Goal: Task Accomplishment & Management: Complete application form

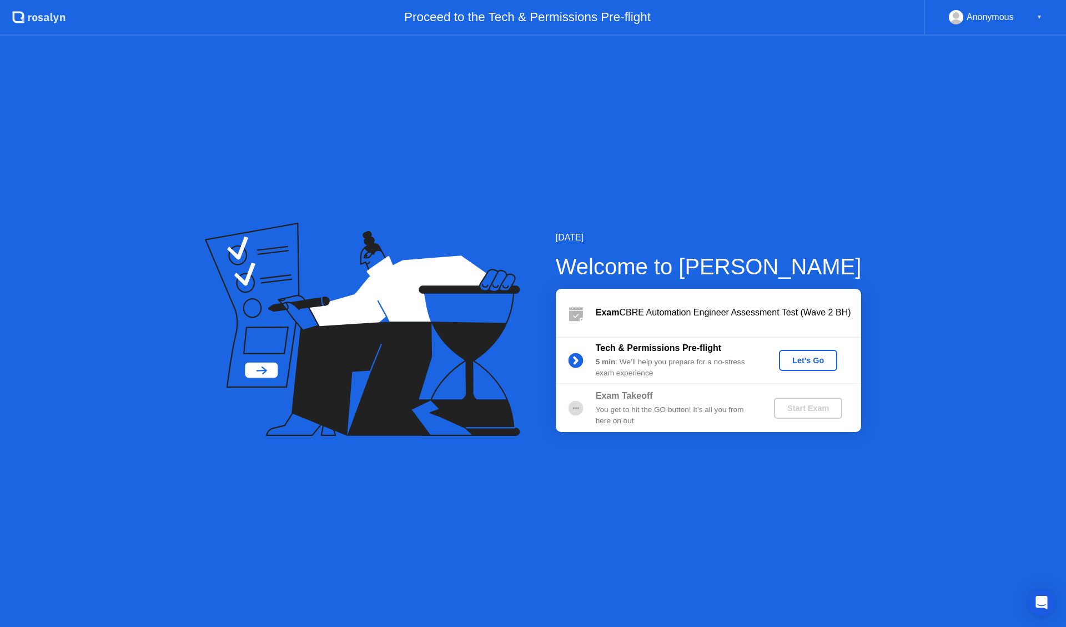
click at [812, 357] on div "Let's Go" at bounding box center [807, 360] width 49 height 9
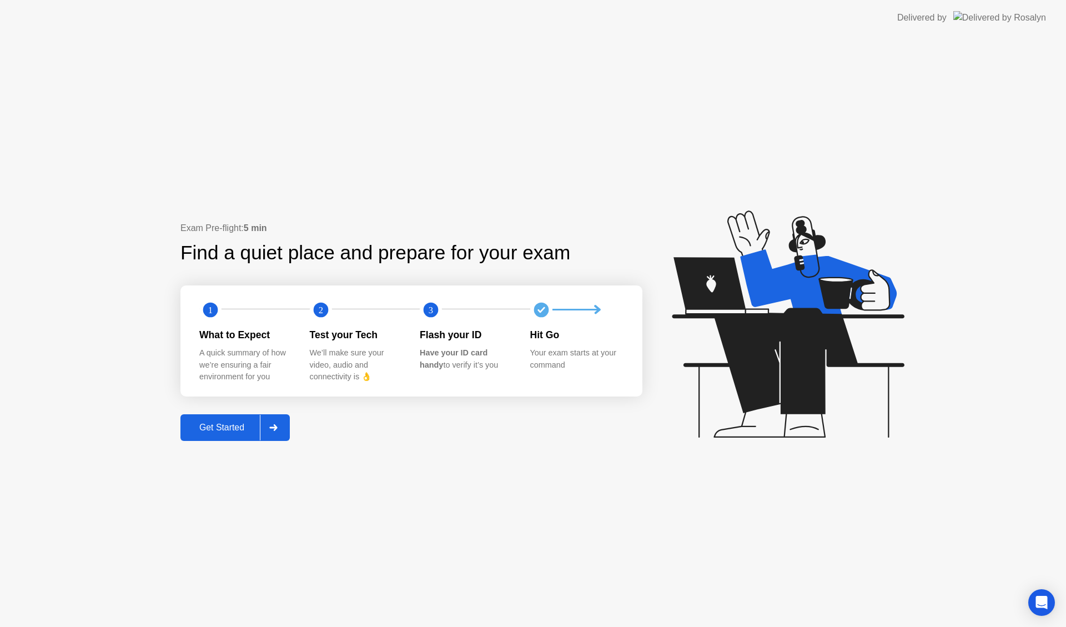
click at [245, 425] on div "Get Started" at bounding box center [222, 428] width 76 height 10
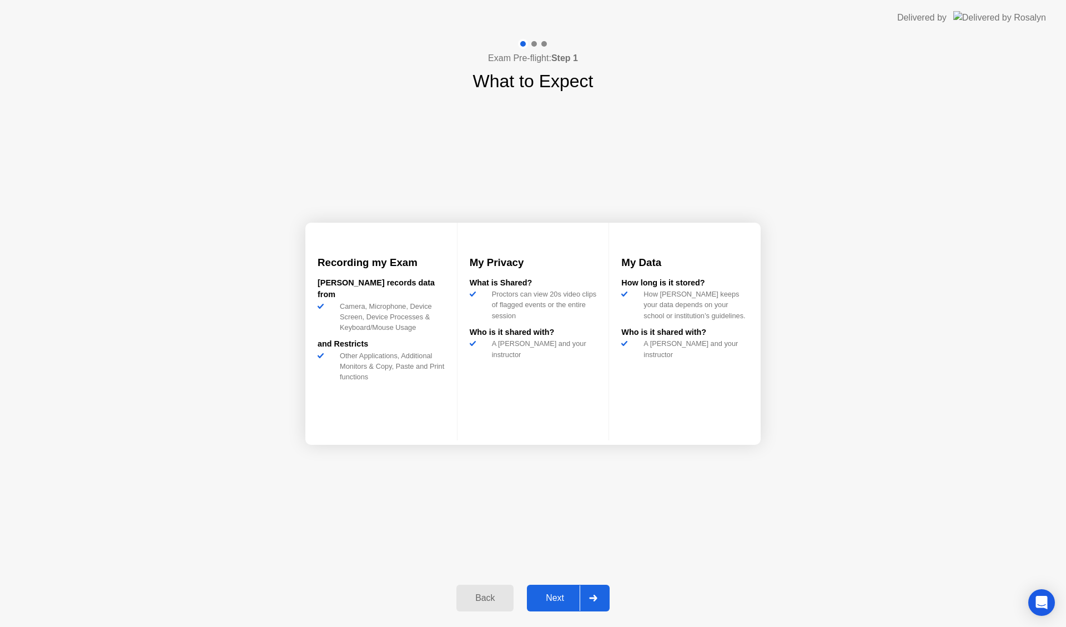
click at [562, 595] on div "Next" at bounding box center [554, 598] width 49 height 10
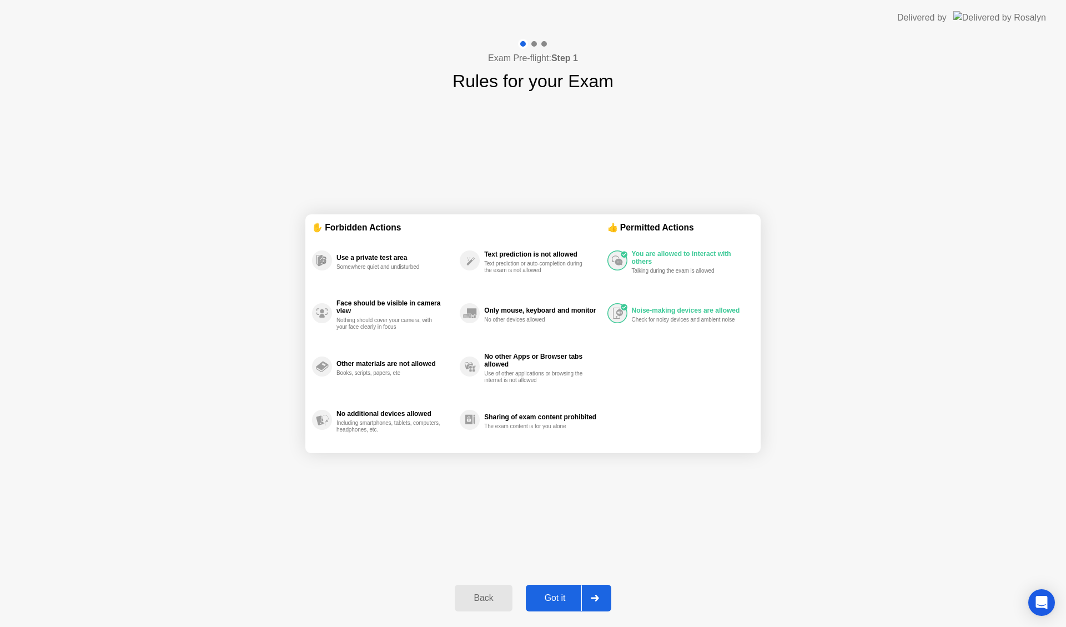
click at [562, 595] on div "Got it" at bounding box center [555, 598] width 52 height 10
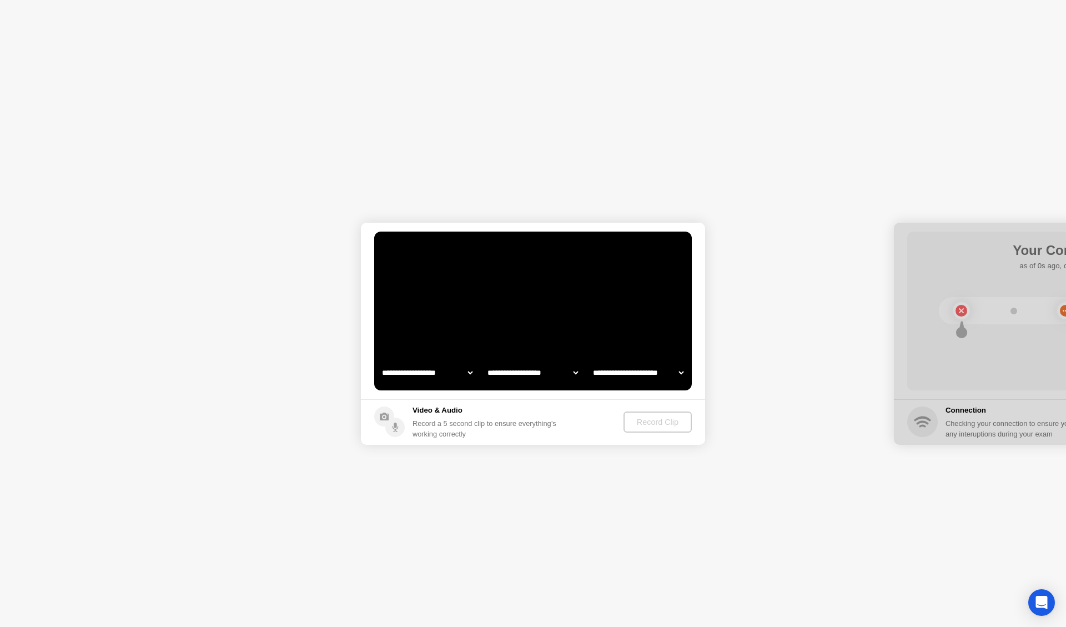
select select "**********"
select select "*******"
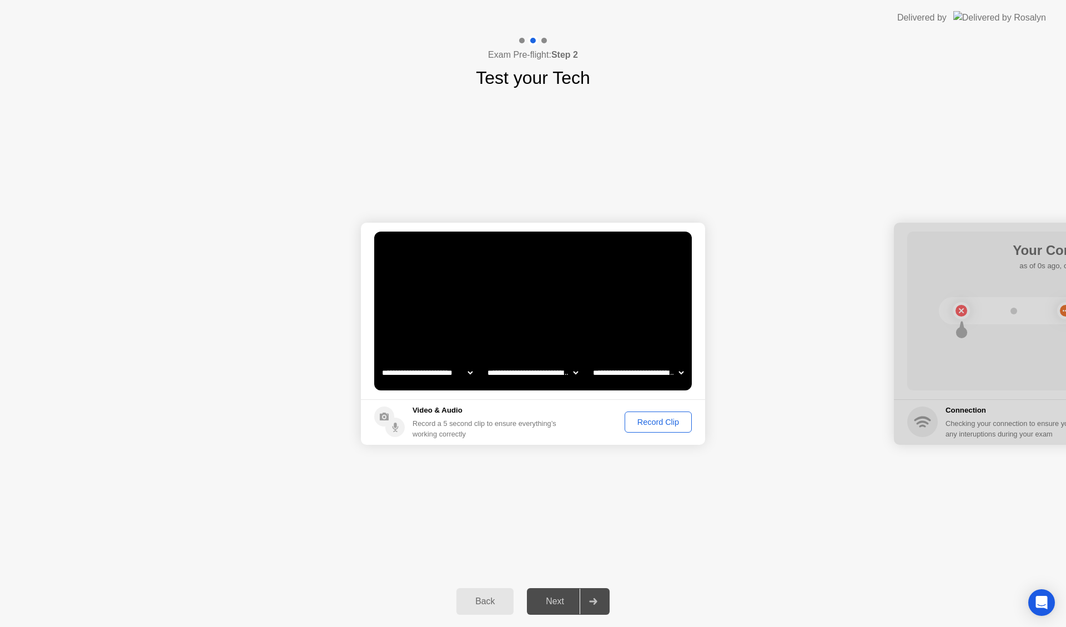
click at [670, 424] on div "Record Clip" at bounding box center [658, 422] width 59 height 9
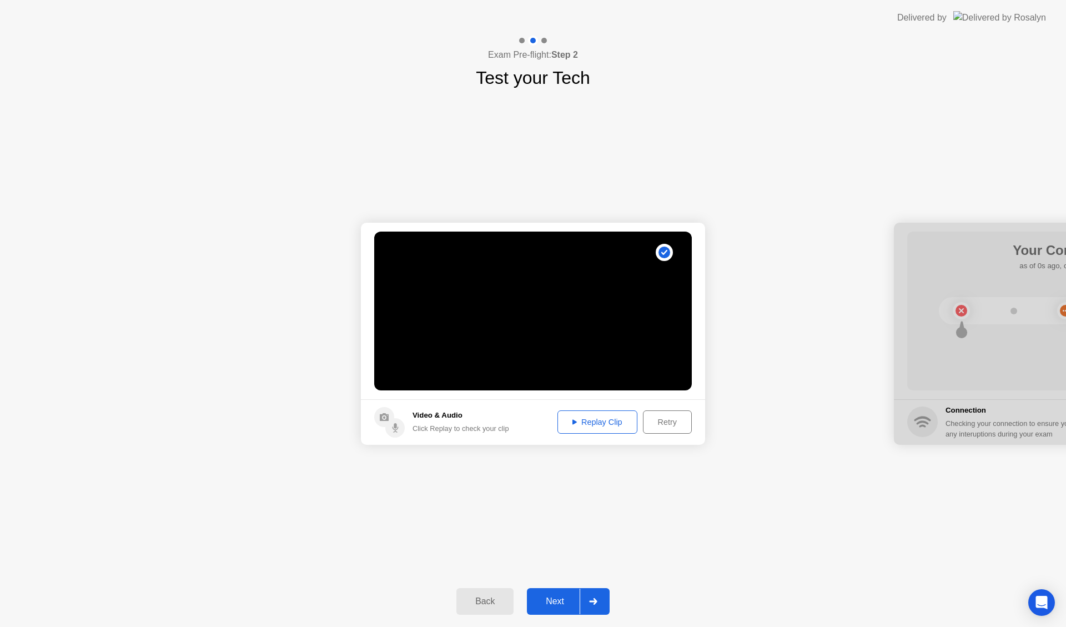
click at [573, 604] on div "Next" at bounding box center [554, 601] width 49 height 10
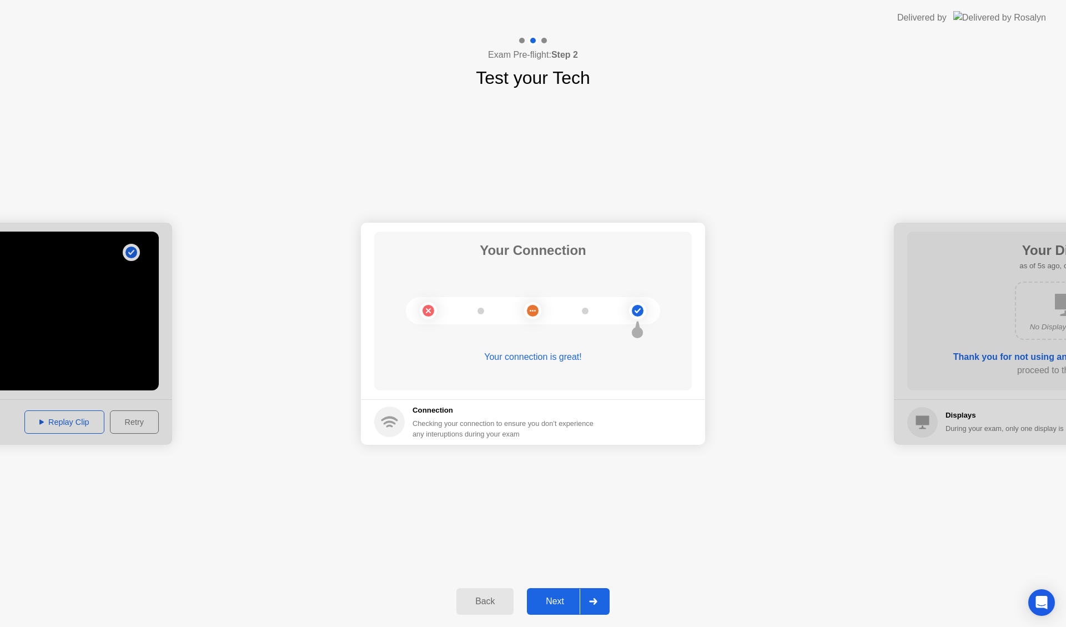
click at [573, 604] on div "Next" at bounding box center [554, 601] width 49 height 10
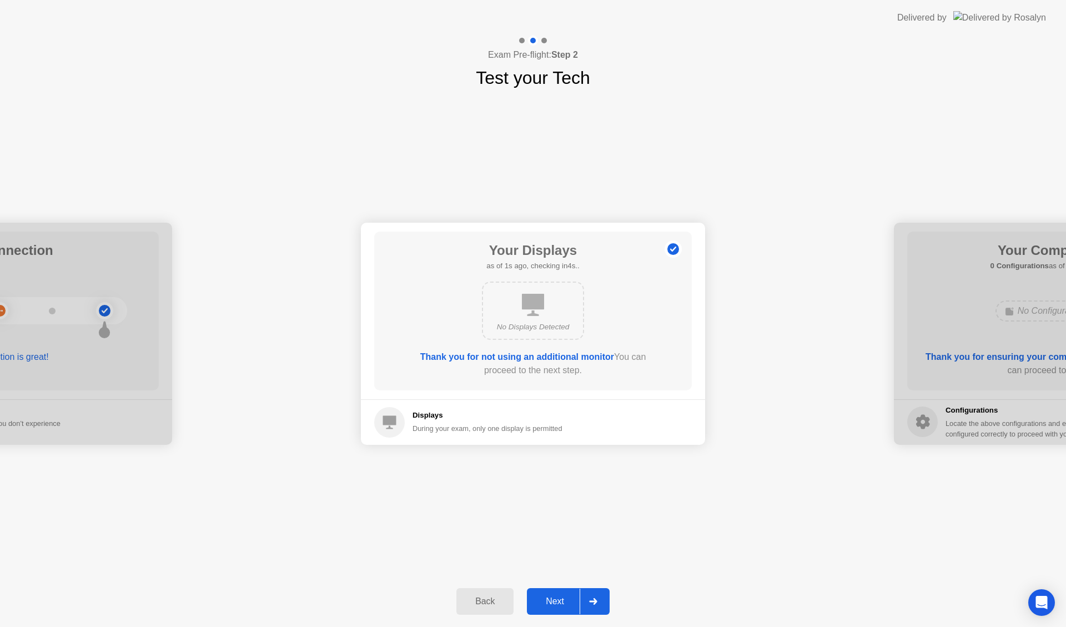
click at [573, 604] on div "Next" at bounding box center [554, 601] width 49 height 10
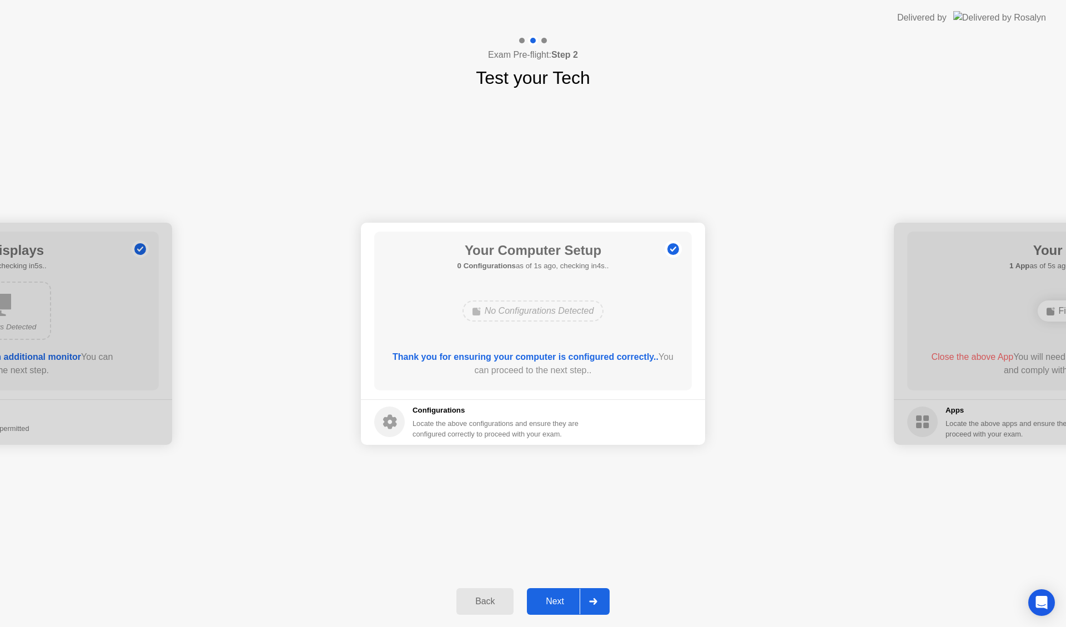
click at [573, 604] on div "Next" at bounding box center [554, 601] width 49 height 10
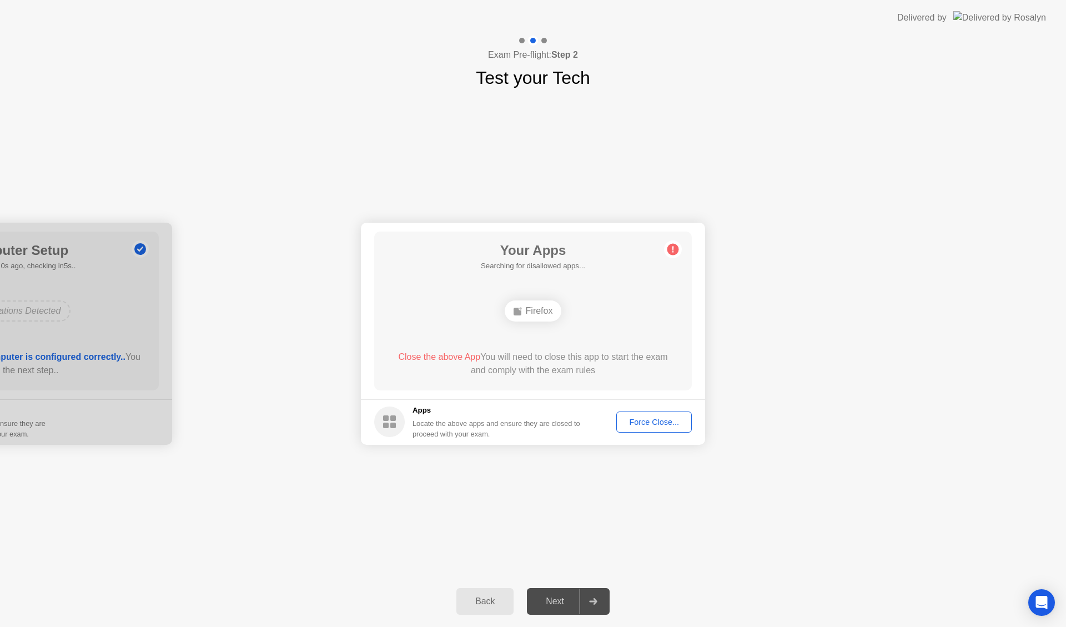
click at [647, 424] on div "Force Close..." at bounding box center [654, 422] width 68 height 9
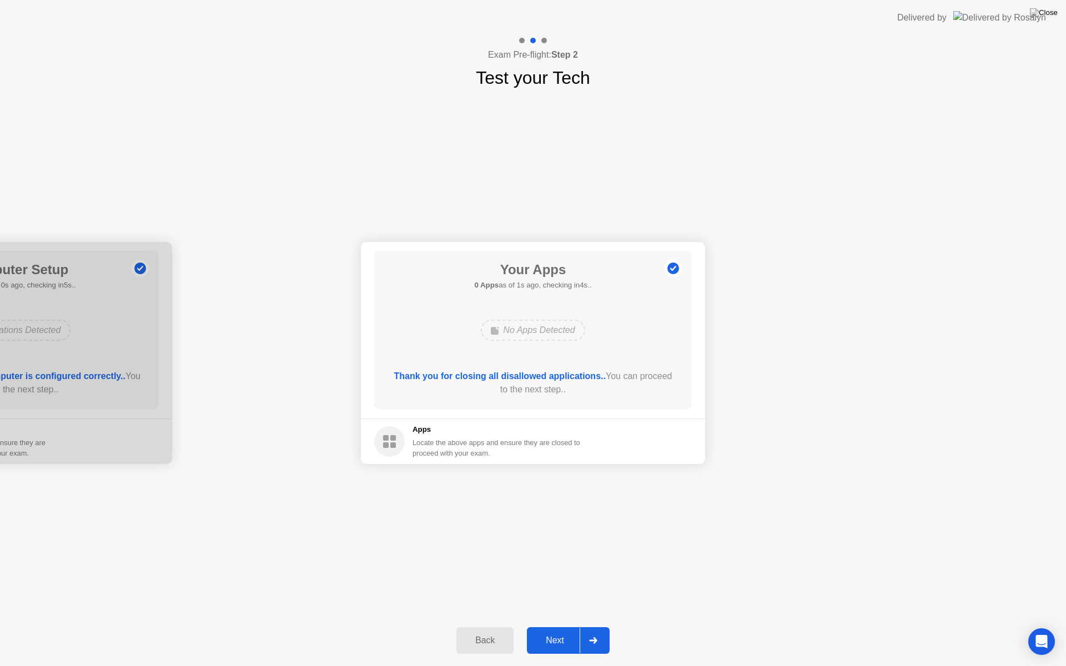
click at [562, 626] on div "Next" at bounding box center [554, 641] width 49 height 10
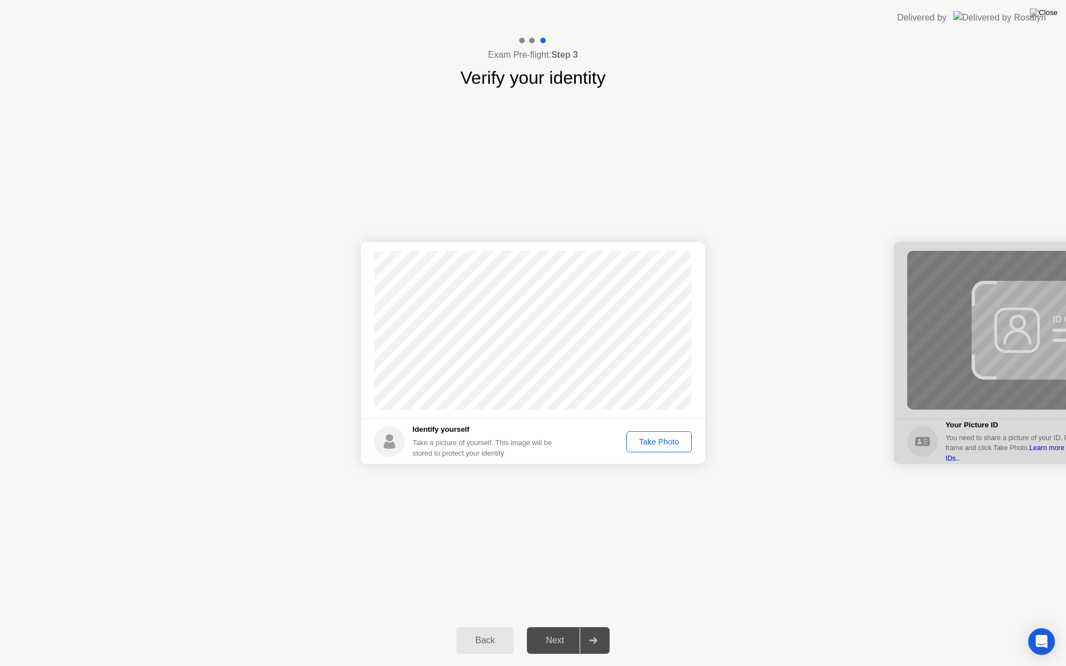
click at [656, 444] on div "Take Photo" at bounding box center [659, 442] width 58 height 9
click at [552, 626] on div "Next" at bounding box center [554, 641] width 49 height 10
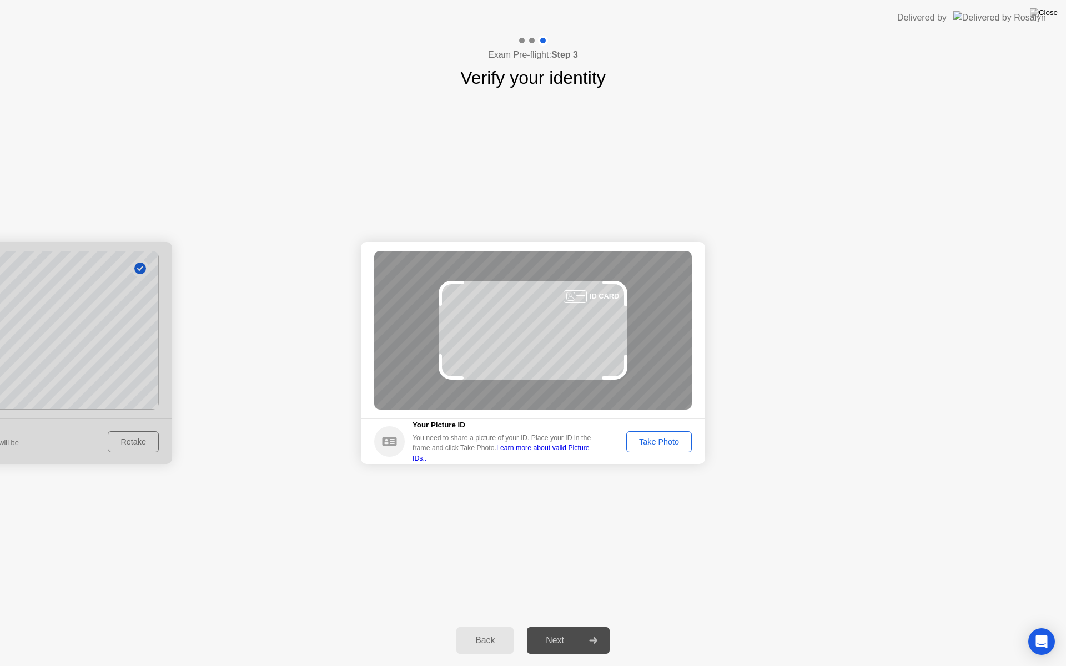
click at [672, 441] on div "Take Photo" at bounding box center [659, 442] width 58 height 9
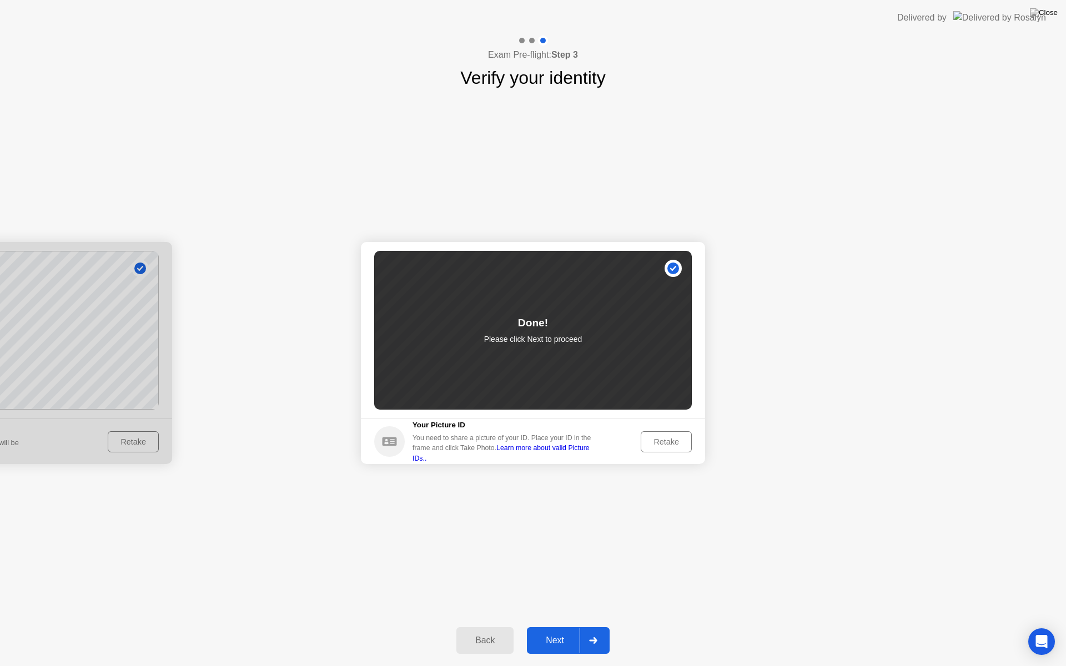
click at [545, 626] on div "Next" at bounding box center [554, 641] width 49 height 10
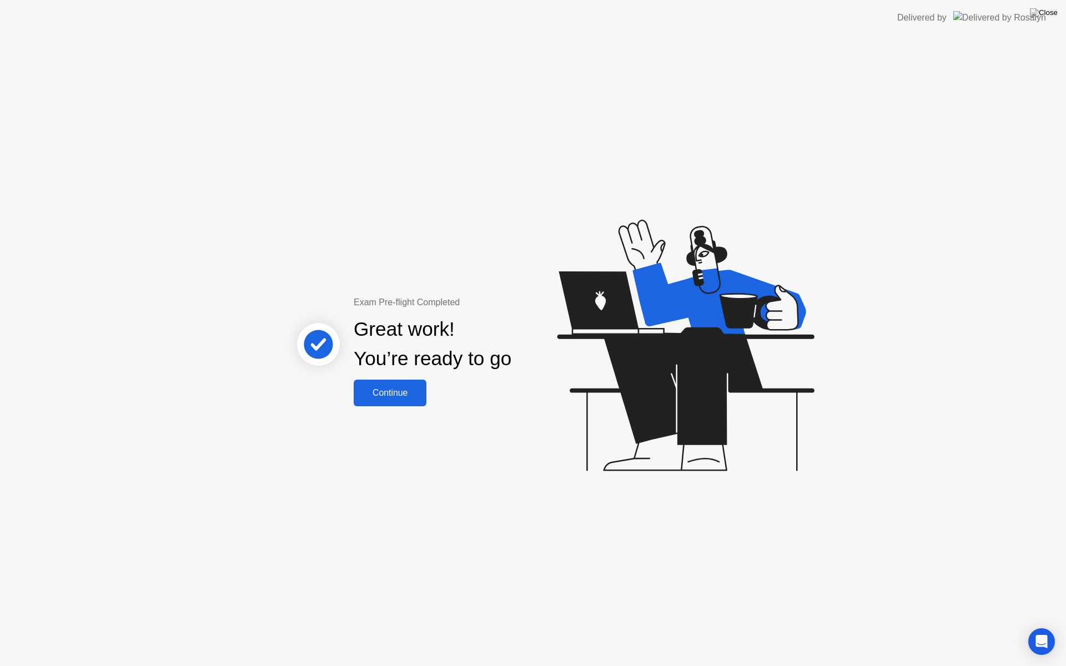
click at [405, 391] on div "Continue" at bounding box center [390, 393] width 66 height 10
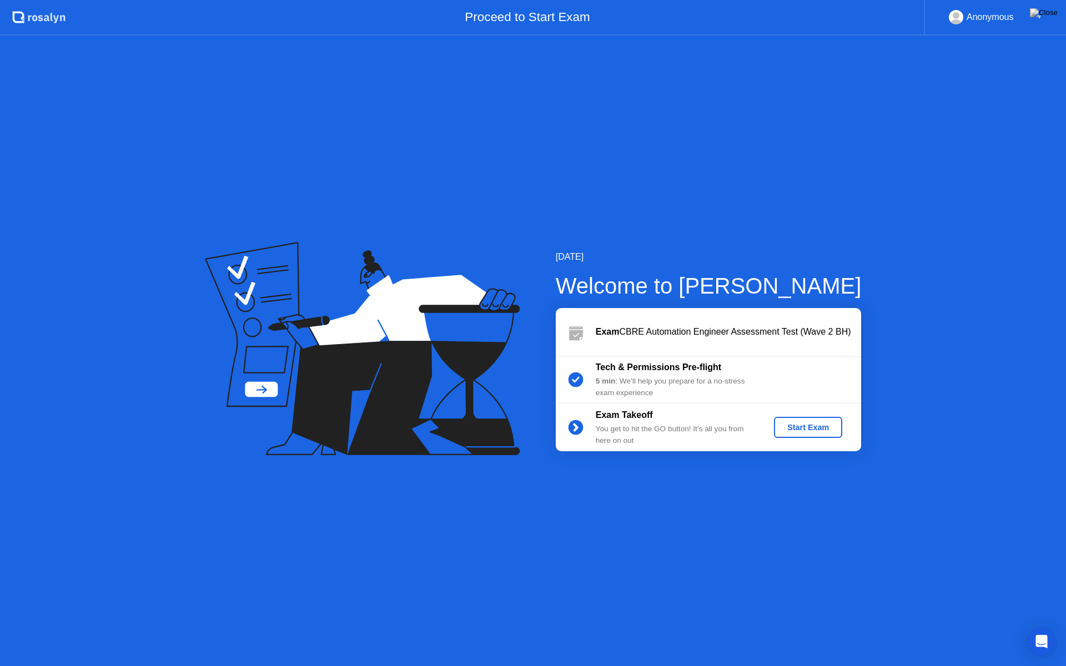
click at [810, 430] on div "Start Exam" at bounding box center [807, 427] width 59 height 9
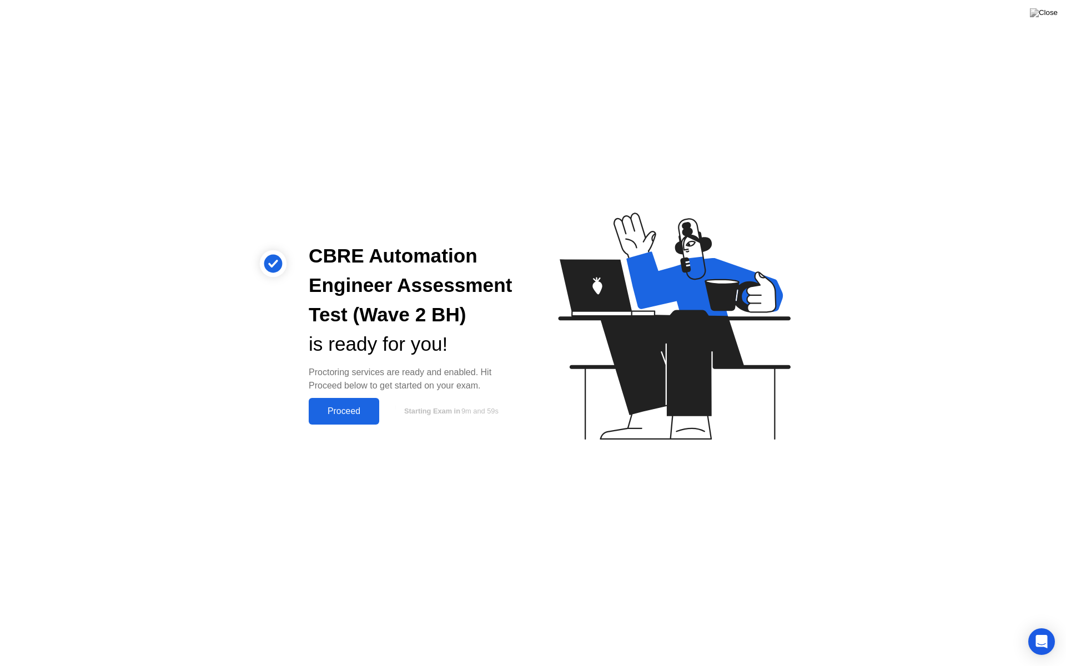
click at [334, 410] on div "Proceed" at bounding box center [344, 411] width 64 height 10
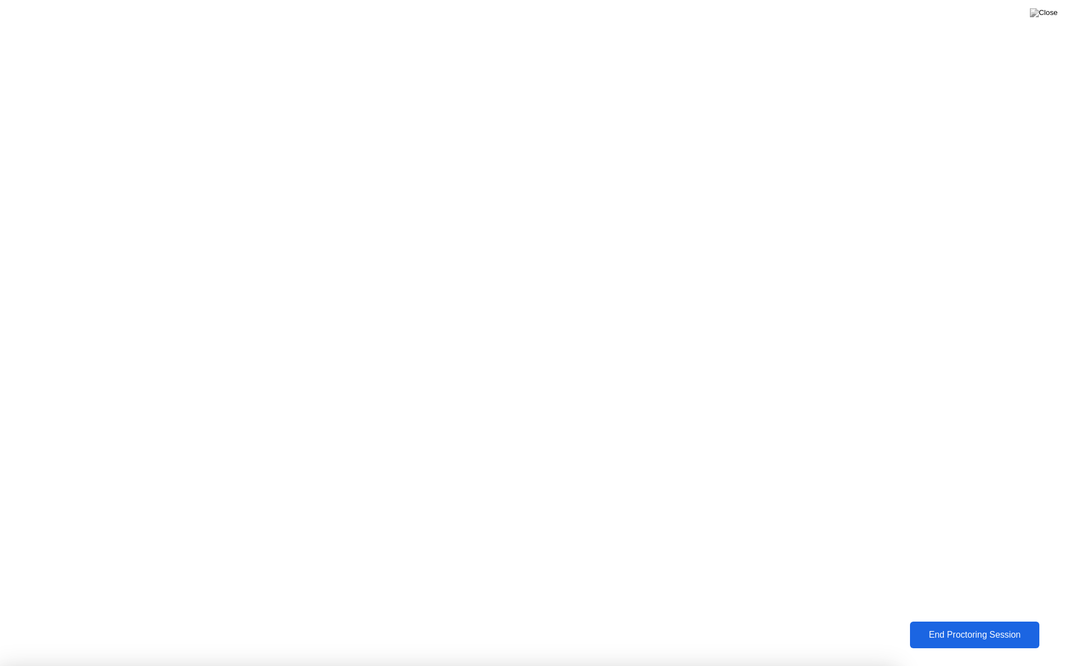
click at [941, 626] on div "End Proctoring Session" at bounding box center [974, 635] width 123 height 10
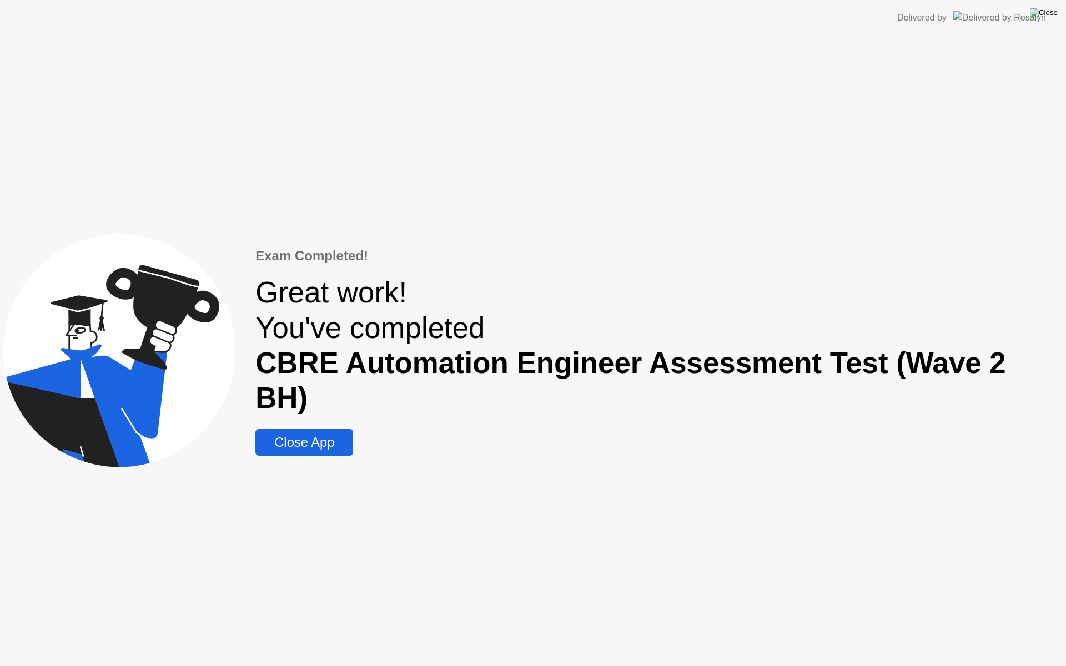
click at [1051, 9] on img at bounding box center [1044, 12] width 28 height 9
